Goal: Task Accomplishment & Management: Use online tool/utility

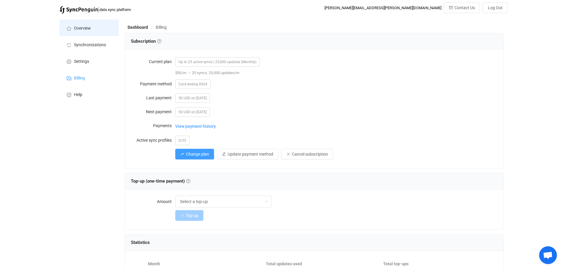
click at [81, 26] on span "Overview" at bounding box center [82, 28] width 17 height 5
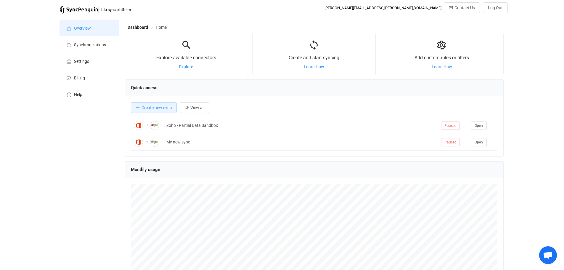
scroll to position [115, 379]
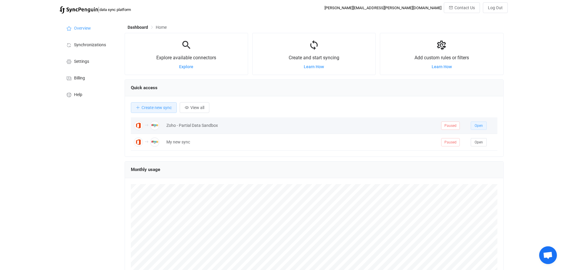
click at [480, 124] on span "Open" at bounding box center [479, 125] width 8 height 4
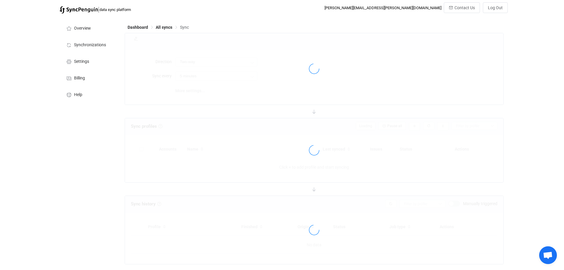
type input "Office 365 GAL → Zoho CRM (one to many)"
type input "30 minutes"
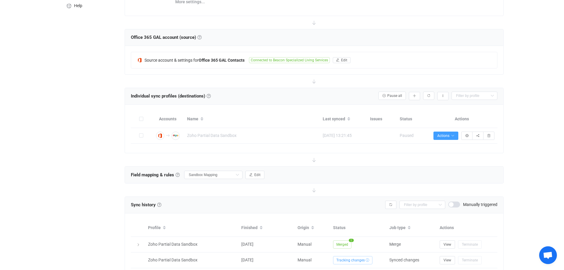
scroll to position [116, 0]
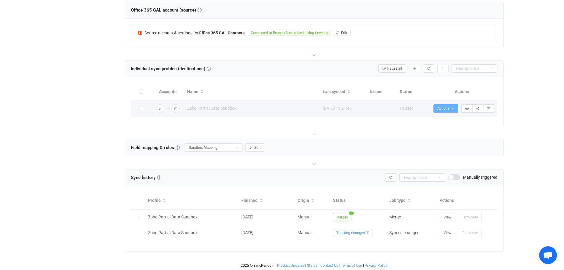
click at [448, 106] on span "Actions" at bounding box center [445, 108] width 17 height 4
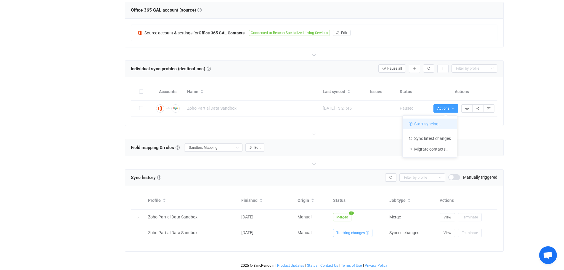
click at [434, 123] on li "Start syncing…" at bounding box center [430, 123] width 54 height 11
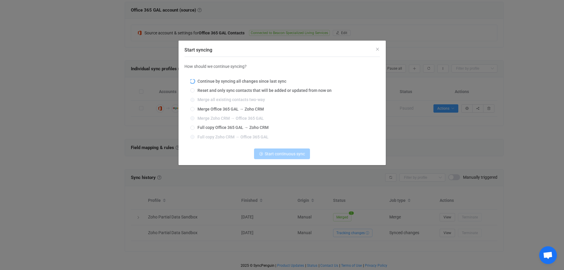
click at [207, 80] on span "Continue by syncing all changes since last sync" at bounding box center [241, 81] width 92 height 5
click at [195, 80] on input "Continue by syncing all changes since last sync" at bounding box center [192, 81] width 4 height 5
radio input "true"
click at [278, 155] on span "Continue syncing" at bounding box center [285, 153] width 32 height 5
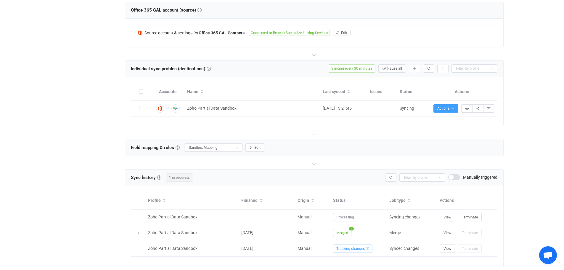
click at [87, 94] on div "Overview Synchronizations Settings Billing Help" at bounding box center [89, 93] width 65 height 385
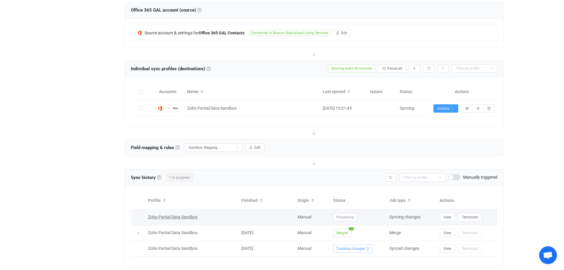
click at [161, 215] on span "Zoho Partial Data Sandbox" at bounding box center [172, 216] width 49 height 5
type input "Zoho Partial Data Sandbox"
click at [452, 215] on button "View" at bounding box center [447, 217] width 15 height 8
